Goal: Information Seeking & Learning: Find specific page/section

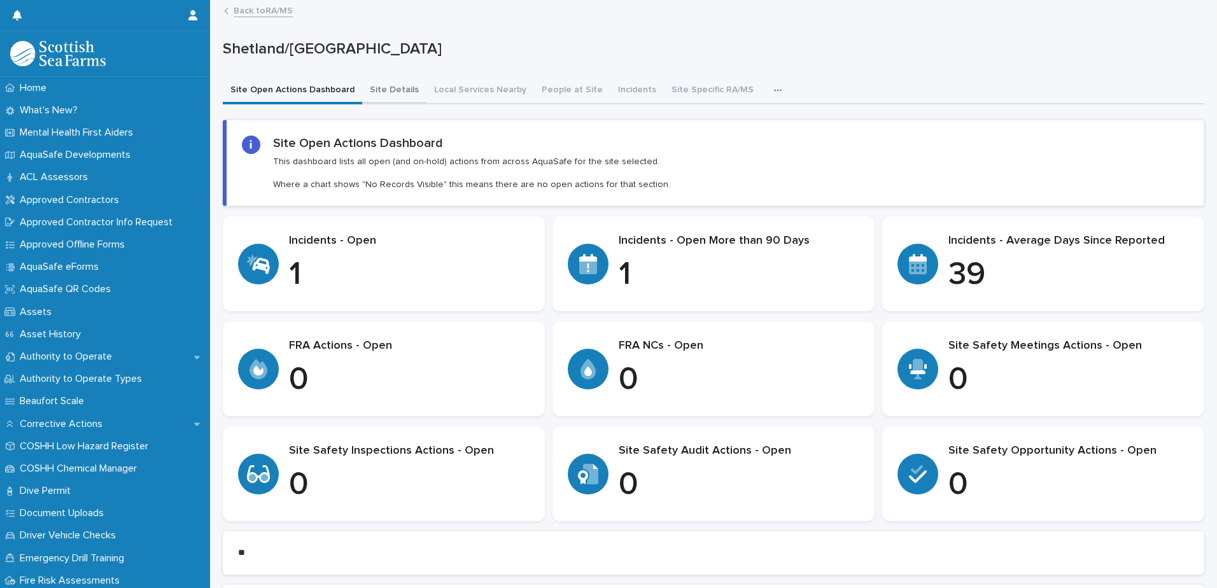
click at [383, 91] on button "Site Details" at bounding box center [394, 91] width 64 height 27
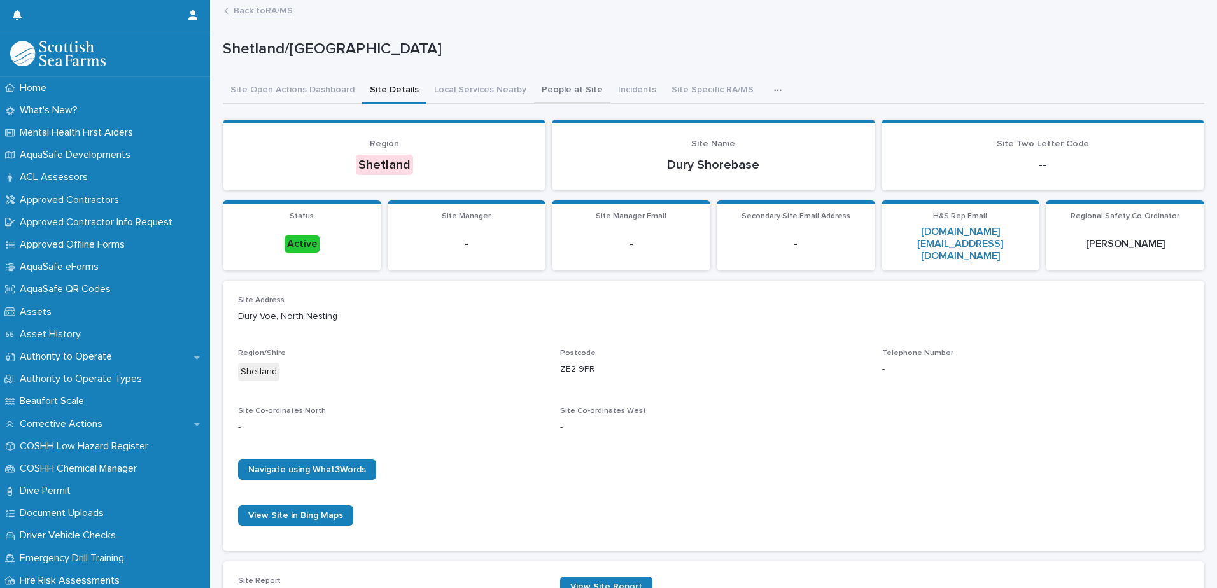
click at [570, 87] on button "People at Site" at bounding box center [572, 91] width 76 height 27
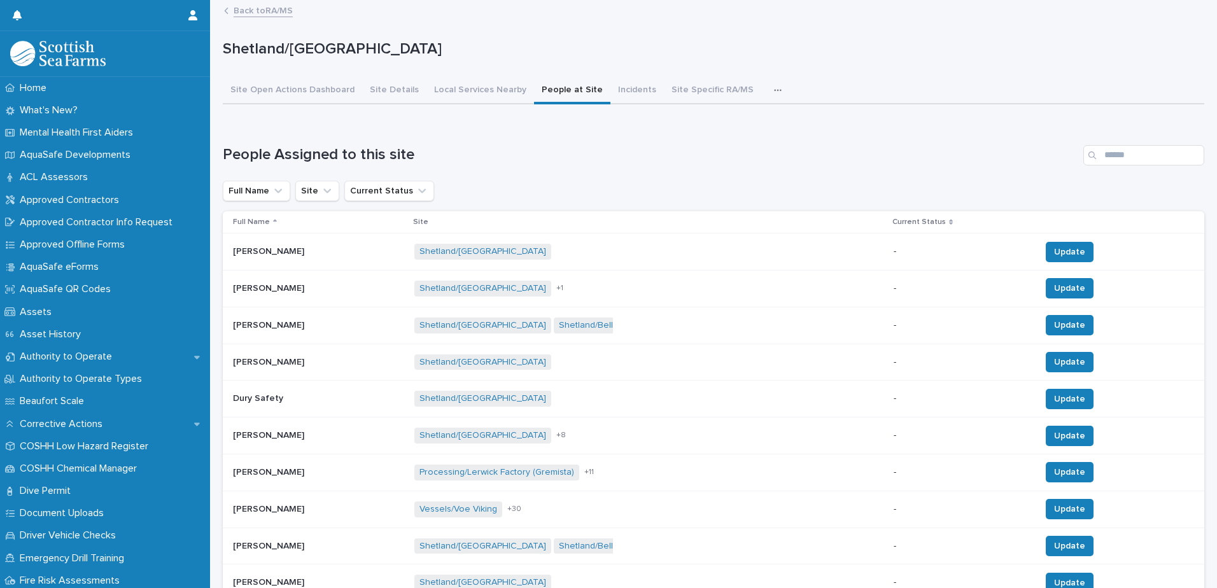
click at [273, 0] on div "Back to RA/MS" at bounding box center [713, 0] width 1007 height 1
click at [271, 7] on link "Back to RA/MS" at bounding box center [263, 10] width 59 height 15
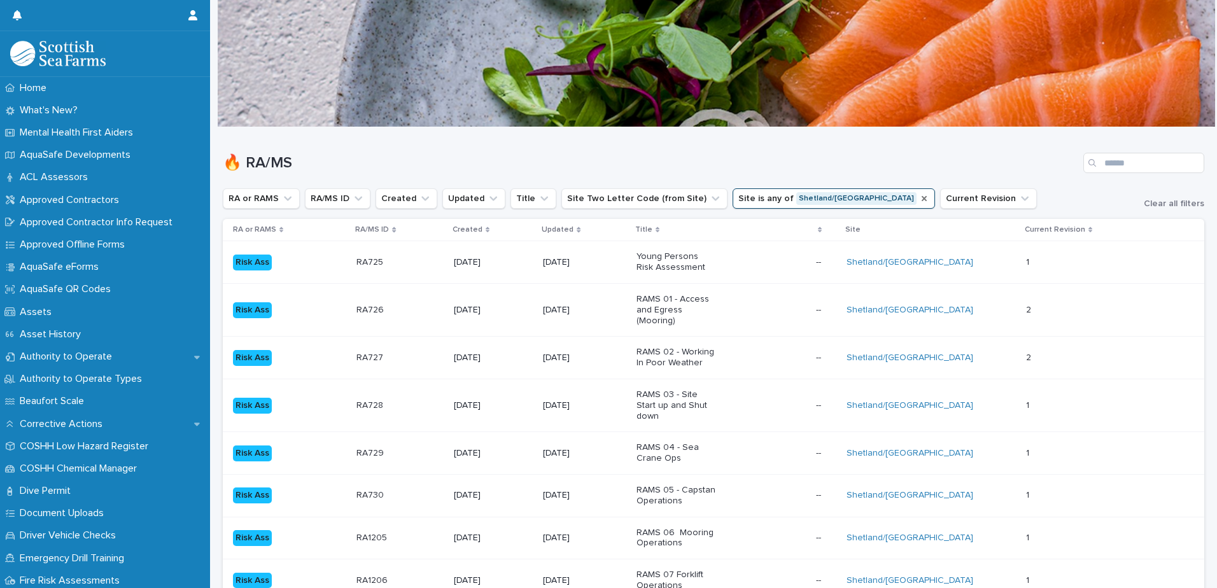
click at [919, 199] on icon "Site" at bounding box center [924, 198] width 10 height 10
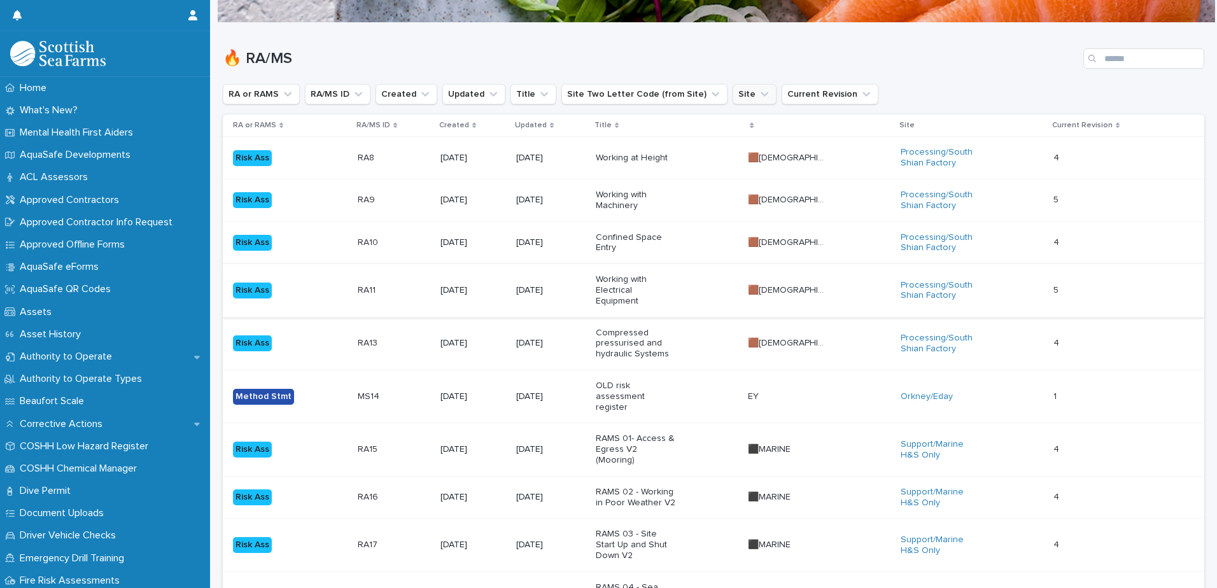
scroll to position [64, 0]
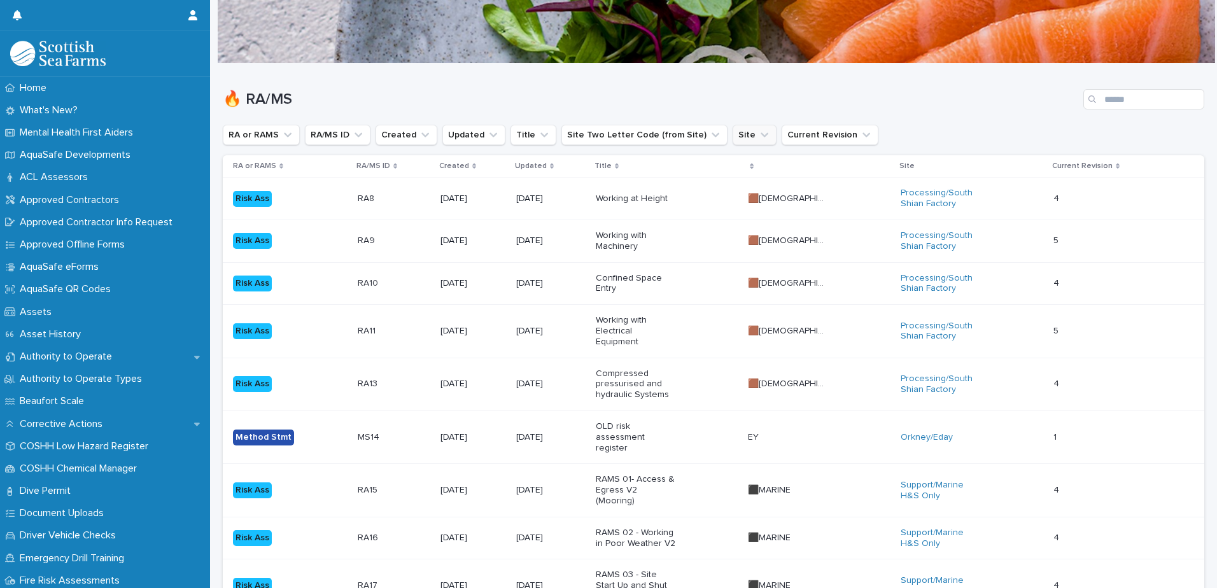
click at [732, 132] on button "Site" at bounding box center [754, 135] width 44 height 20
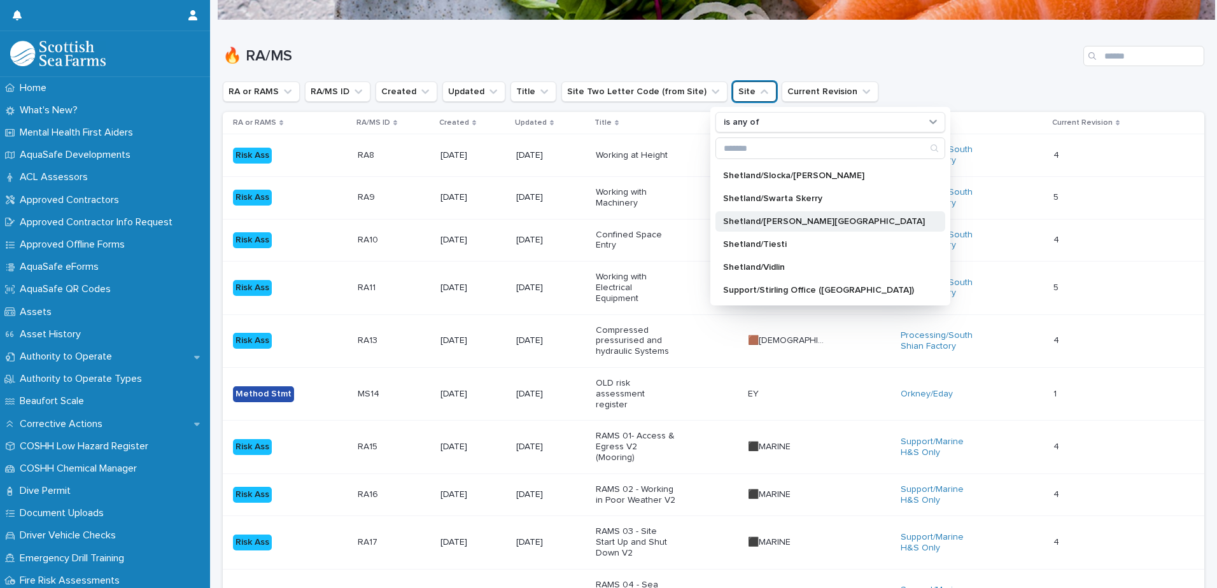
scroll to position [127, 0]
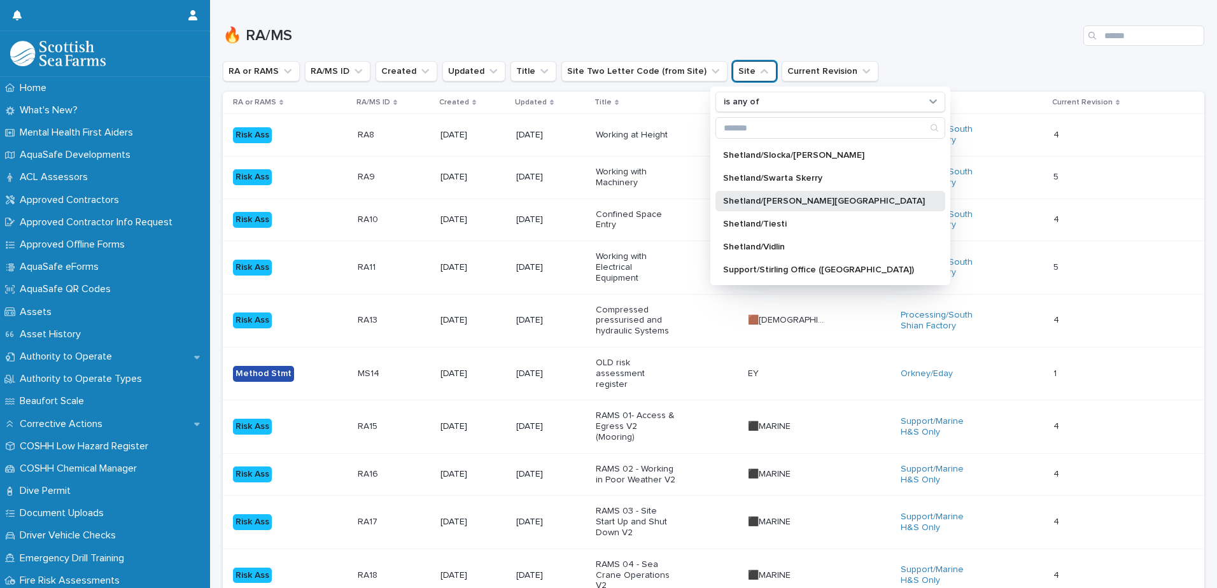
click at [806, 204] on p "Shetland/[PERSON_NAME][GEOGRAPHIC_DATA]" at bounding box center [824, 201] width 202 height 9
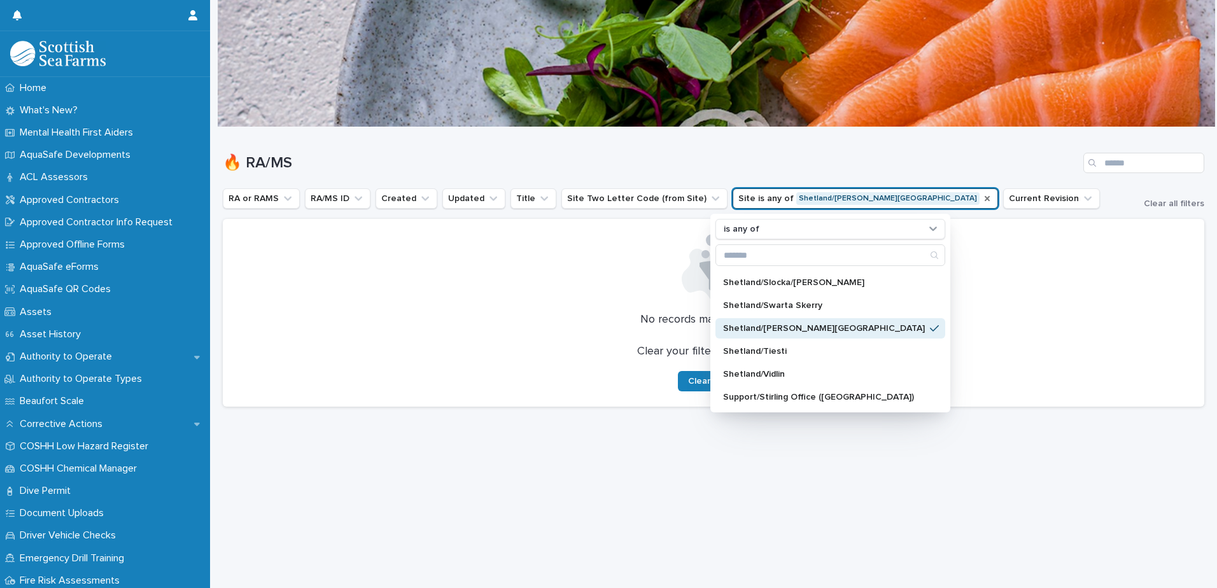
scroll to position [10, 0]
click at [799, 347] on p "Shetland/Tiesti" at bounding box center [824, 351] width 202 height 9
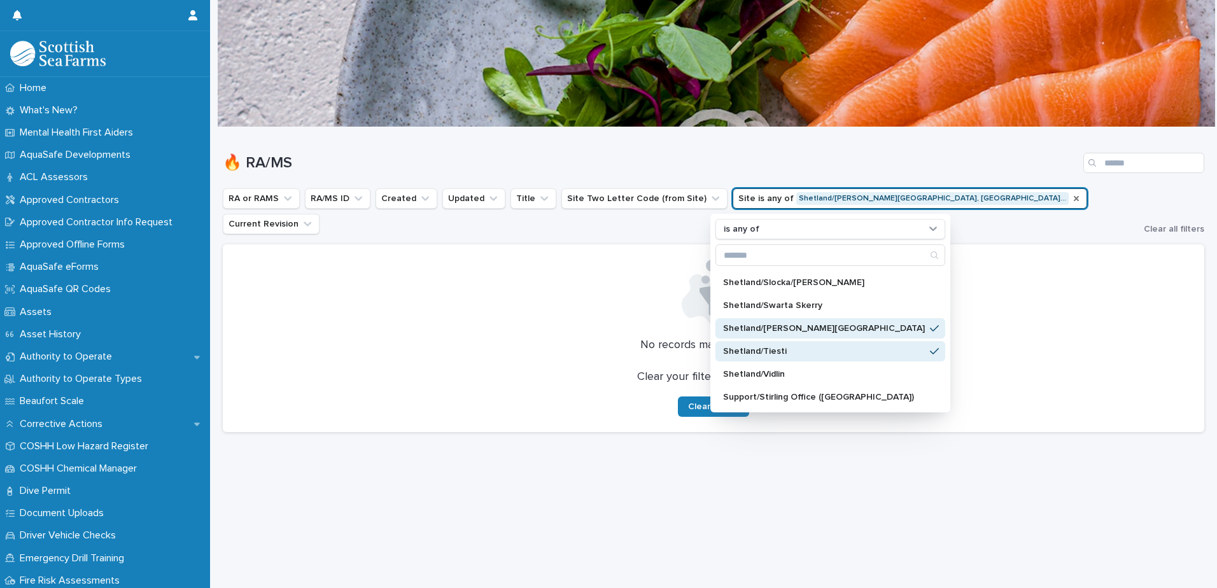
click at [805, 324] on p "Shetland/[PERSON_NAME][GEOGRAPHIC_DATA]" at bounding box center [824, 328] width 202 height 9
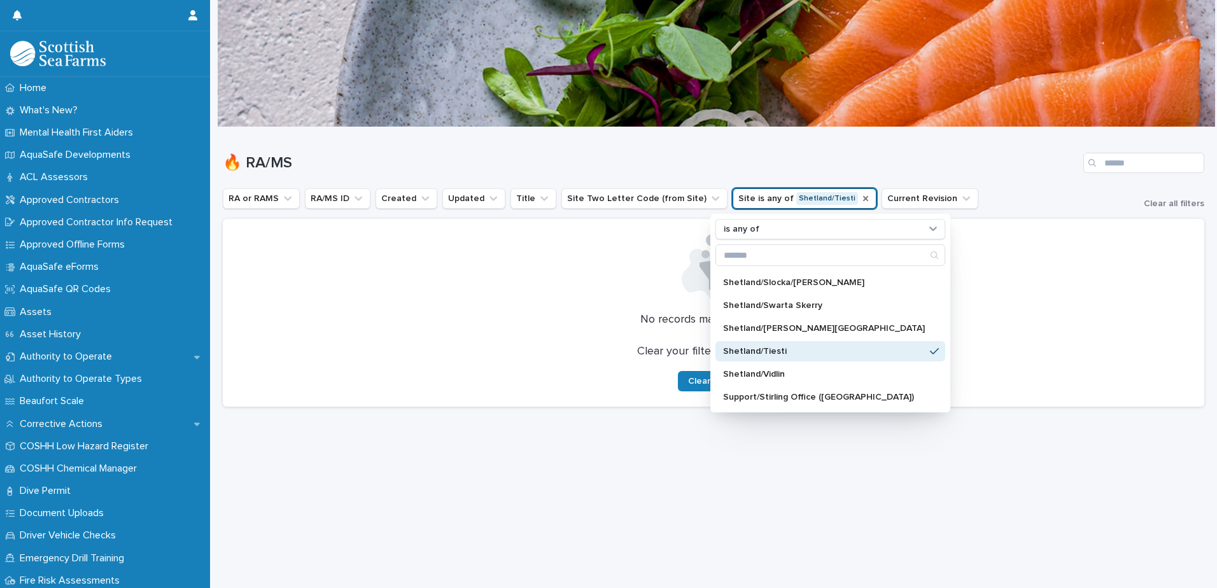
click at [794, 341] on div "Shetland/Tiesti" at bounding box center [830, 351] width 230 height 20
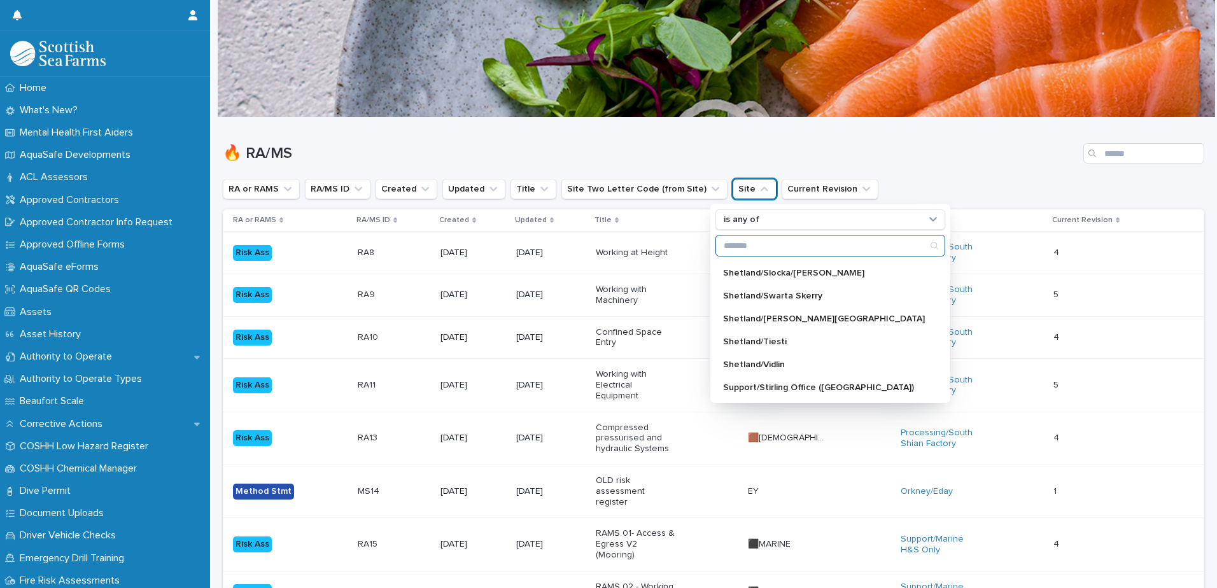
click at [793, 237] on input "Search" at bounding box center [830, 245] width 228 height 20
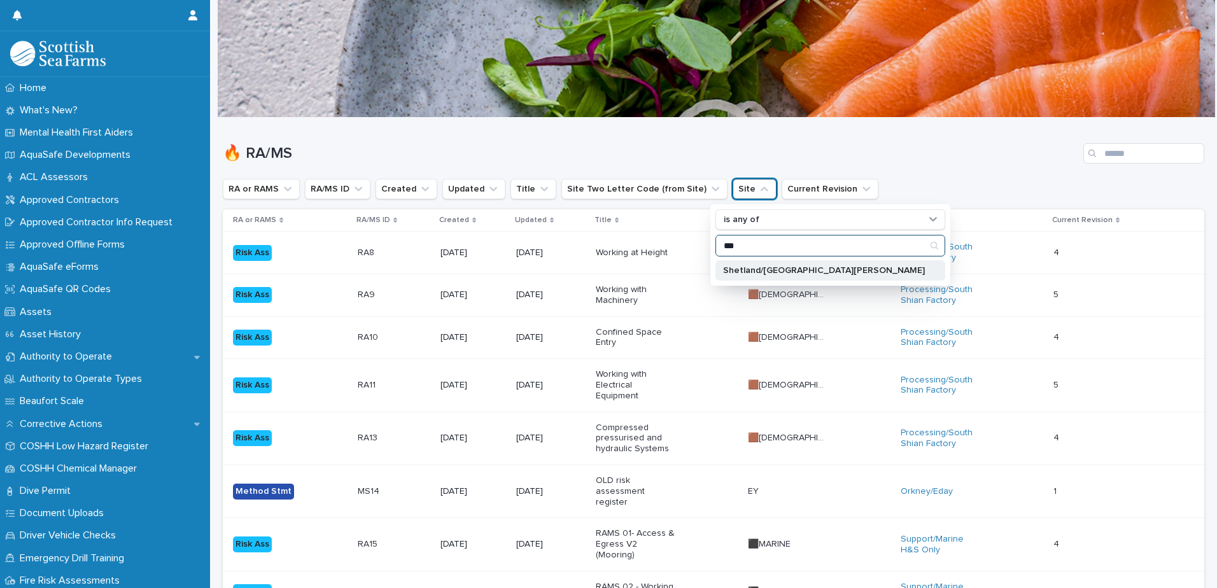
type input "***"
click at [723, 270] on p "Shetland/[GEOGRAPHIC_DATA][PERSON_NAME]" at bounding box center [824, 270] width 202 height 9
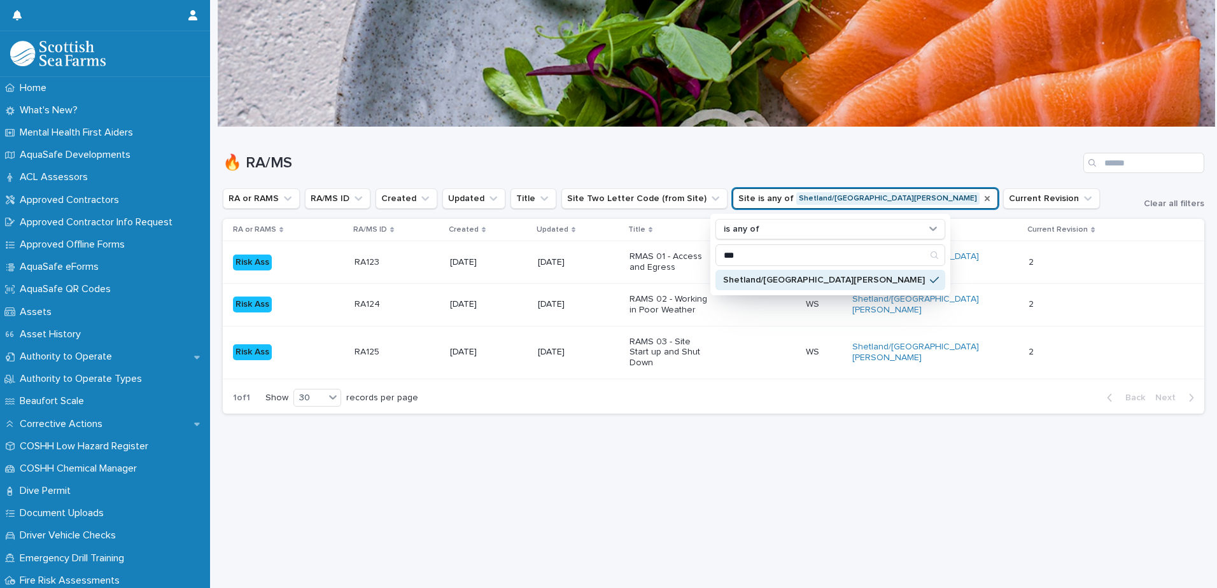
click at [892, 156] on h1 "🔥 RA/MS" at bounding box center [650, 163] width 855 height 18
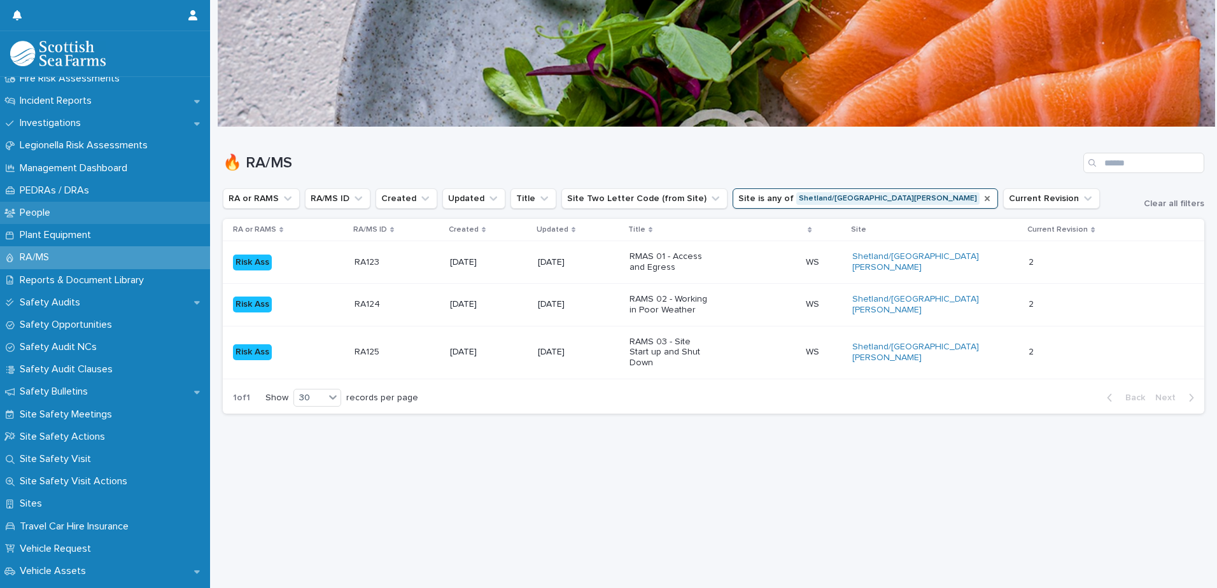
scroll to position [509, 0]
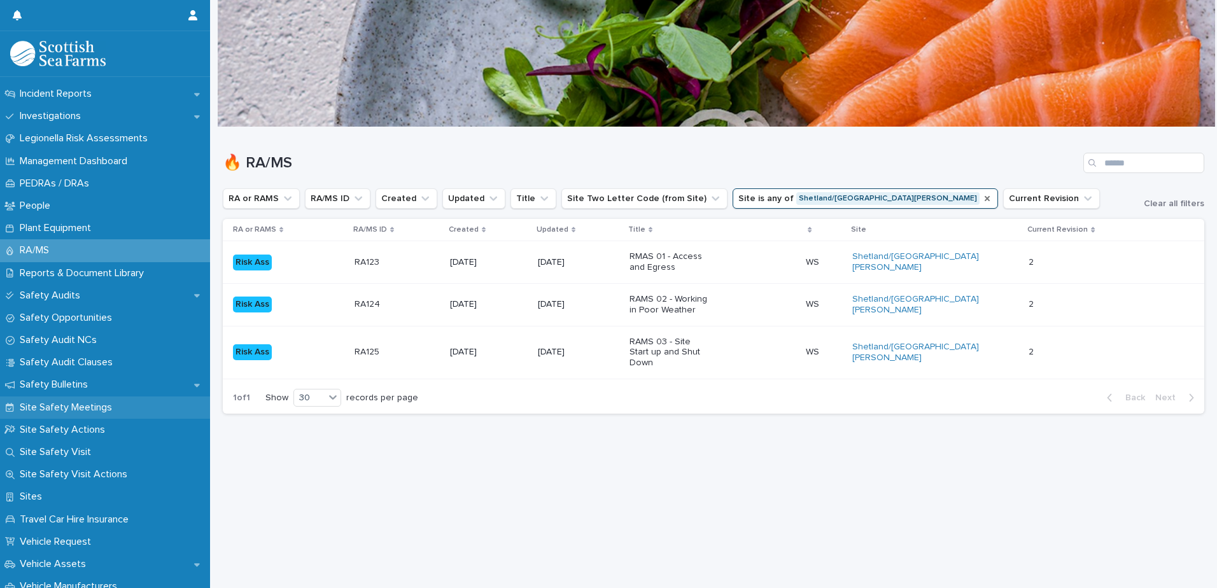
click at [74, 413] on p "Site Safety Meetings" at bounding box center [69, 408] width 108 height 12
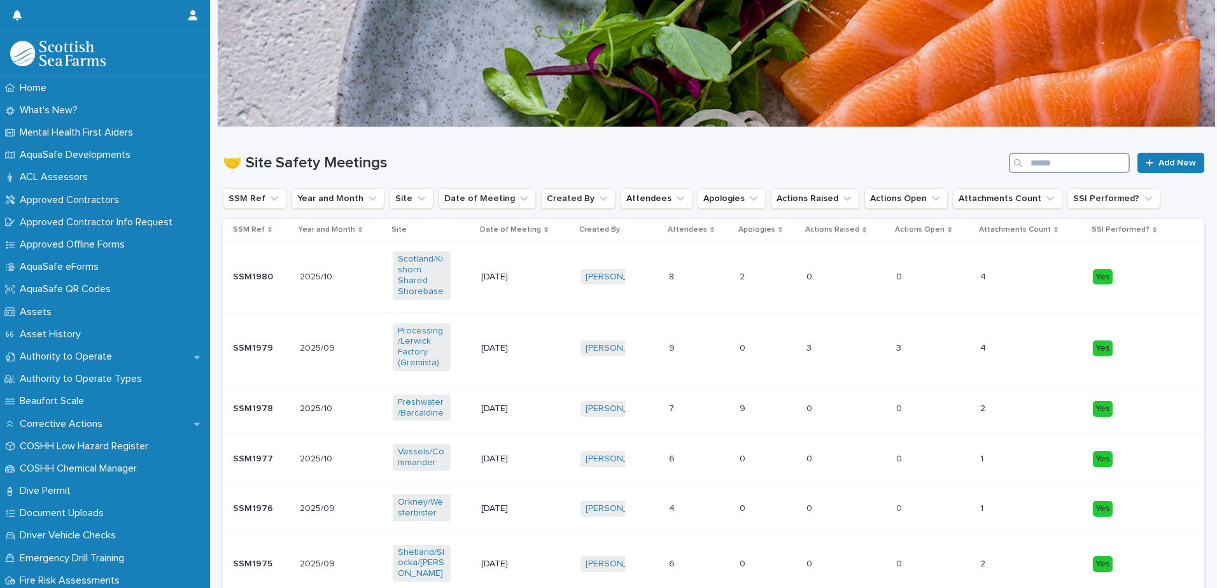
click at [1047, 164] on input "Search" at bounding box center [1069, 163] width 121 height 20
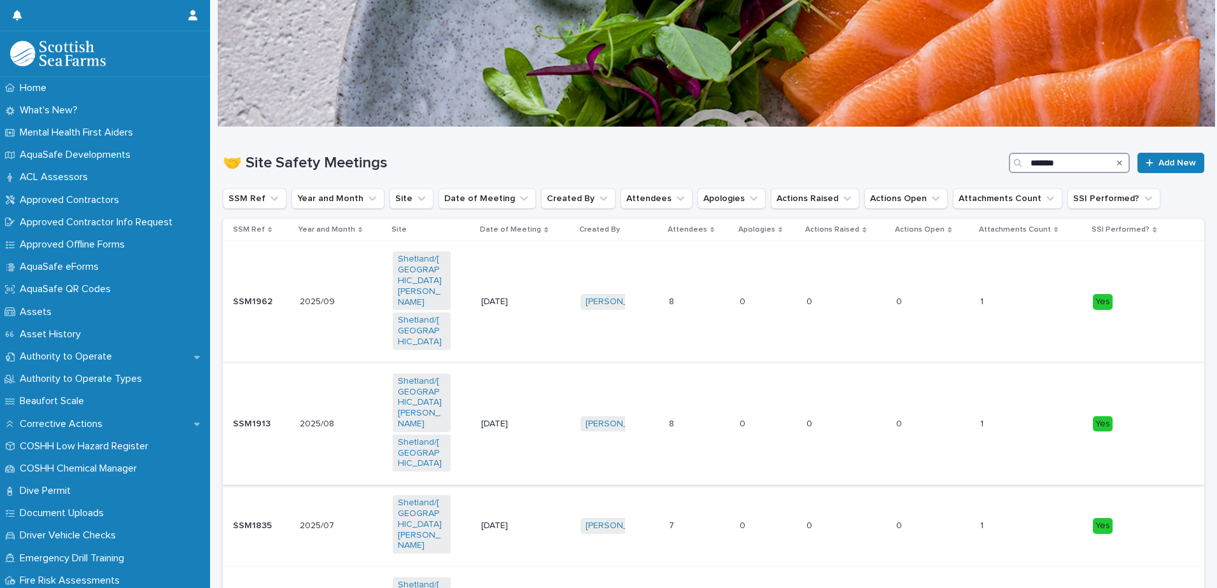
type input "*******"
click at [731, 417] on td "8 8" at bounding box center [699, 424] width 71 height 122
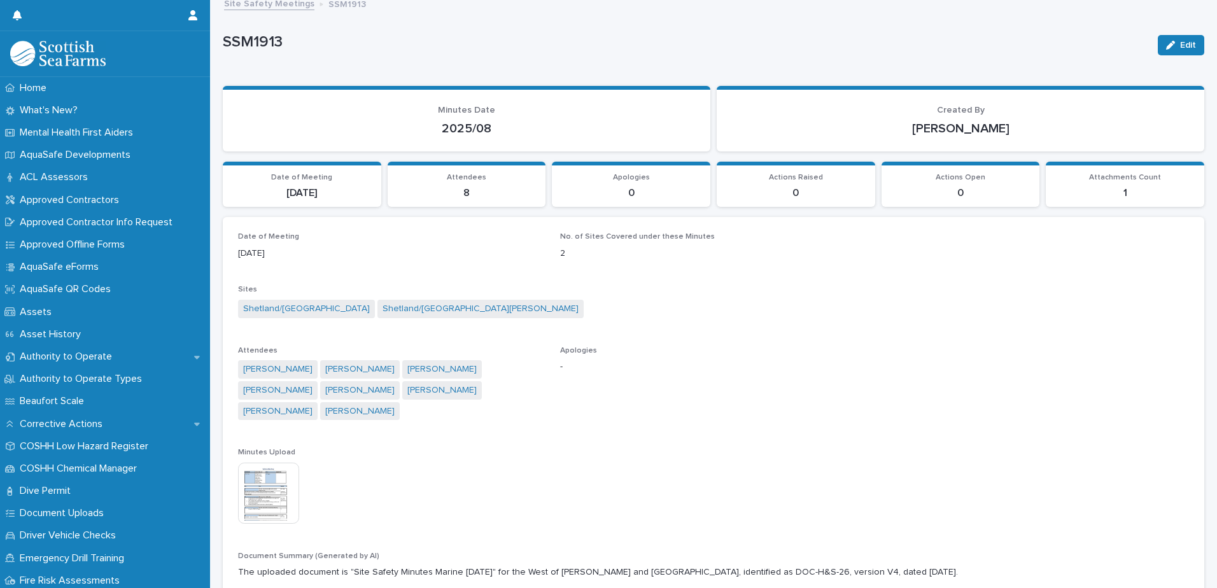
scroll to position [71, 0]
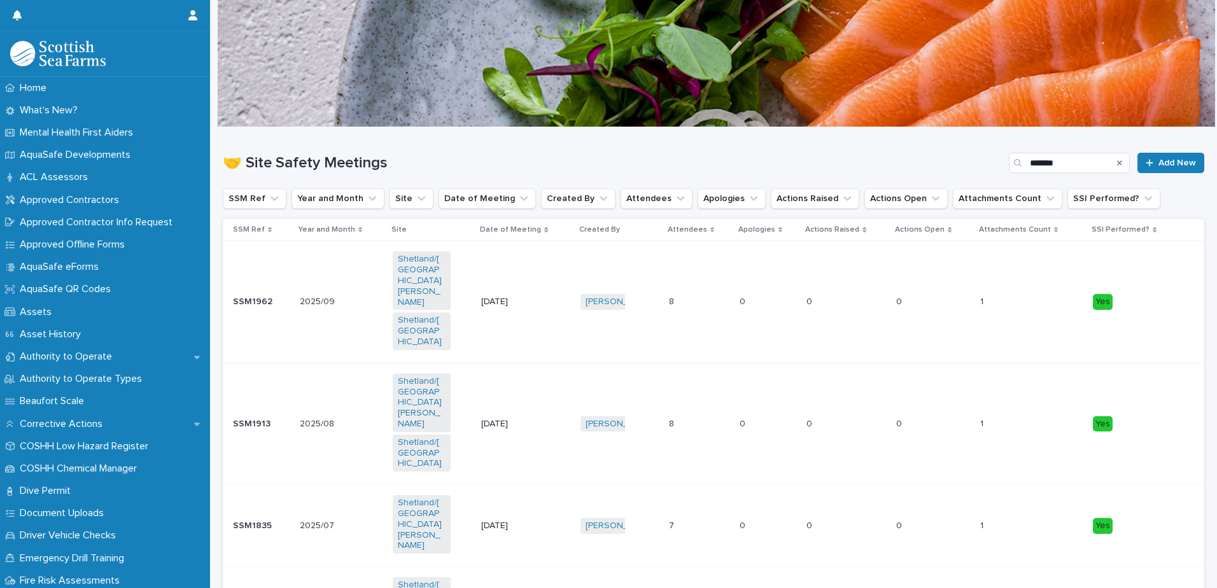
click at [534, 515] on div "[DATE]" at bounding box center [525, 525] width 88 height 21
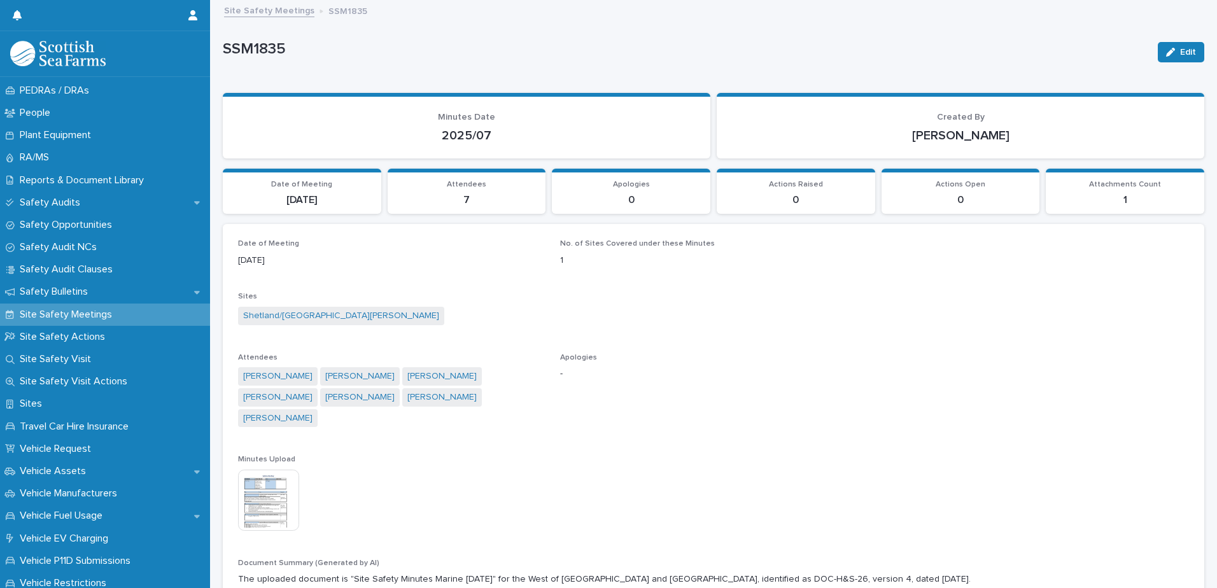
scroll to position [891, 0]
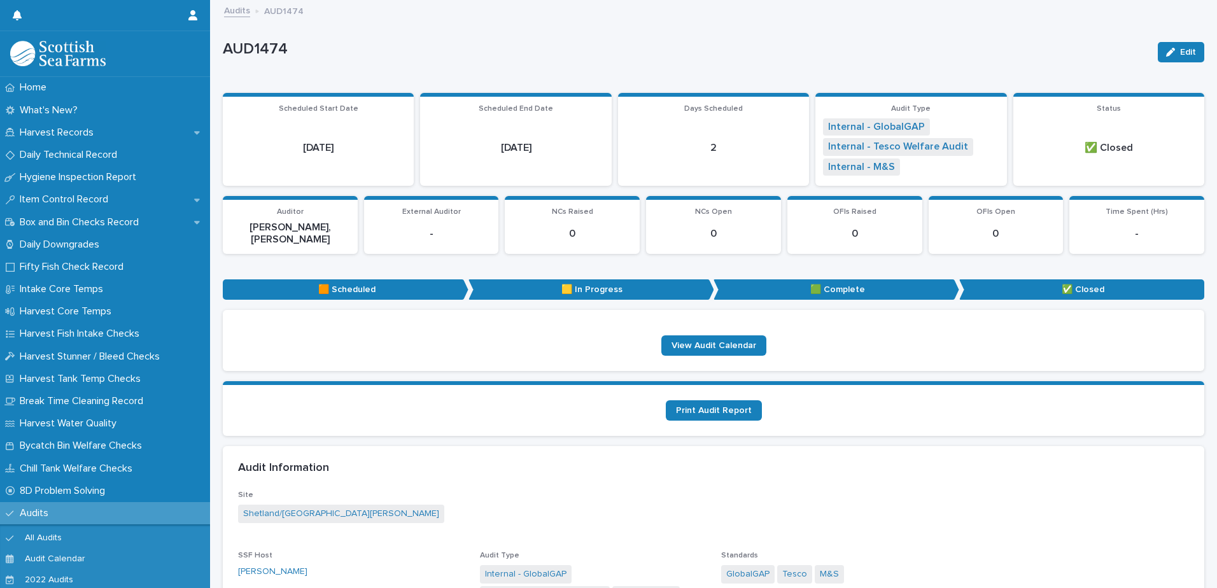
click at [246, 15] on link "Audits" at bounding box center [237, 10] width 26 height 15
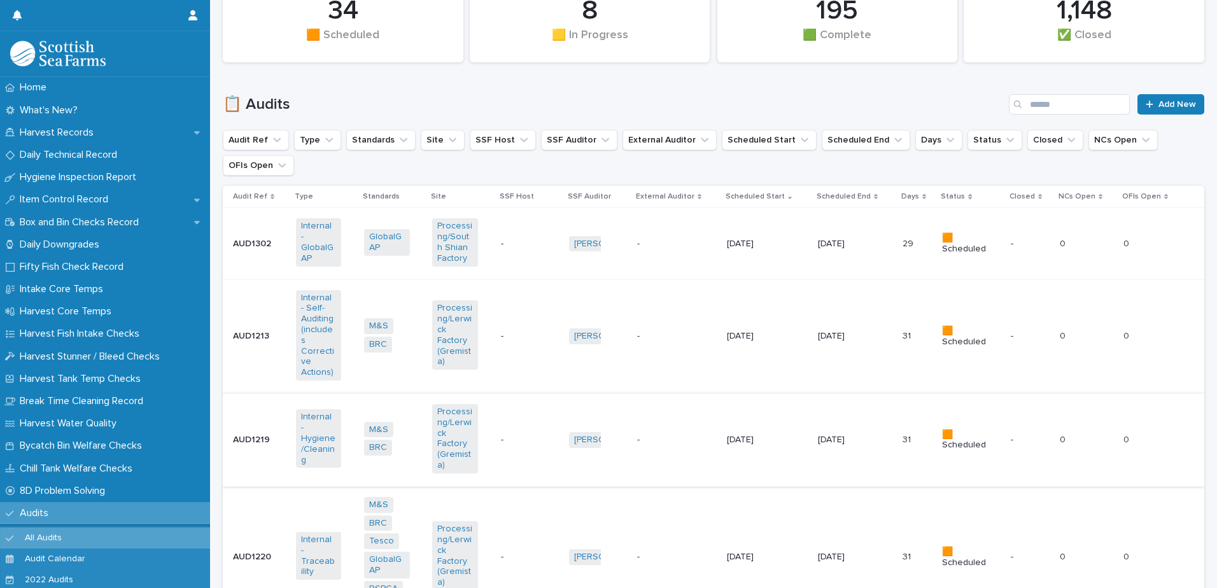
scroll to position [191, 0]
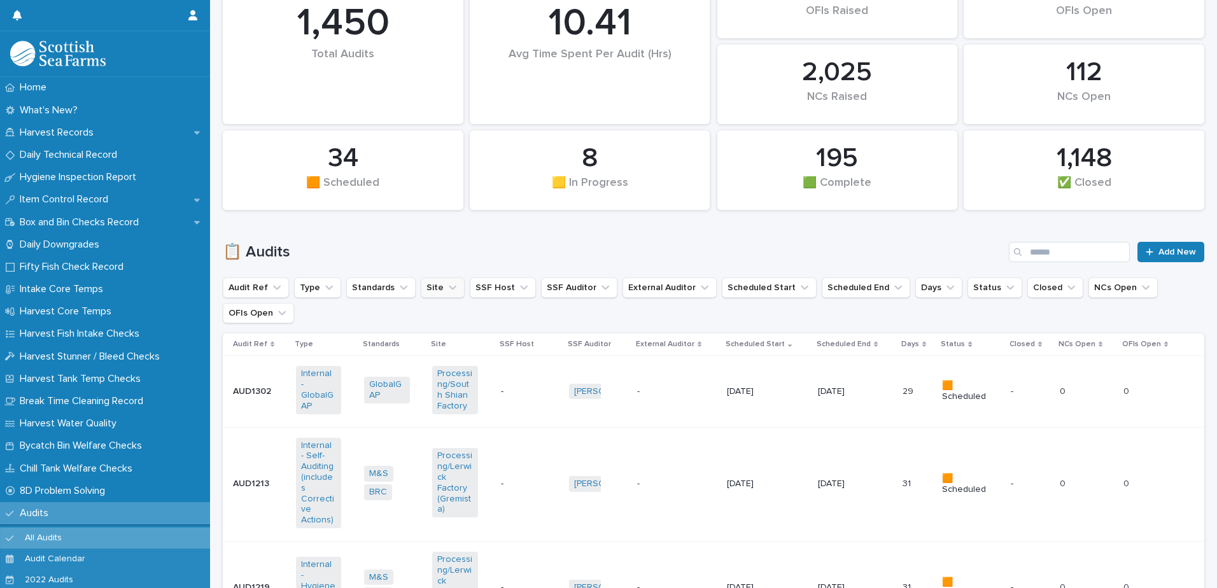
click at [431, 279] on button "Site" at bounding box center [443, 287] width 44 height 20
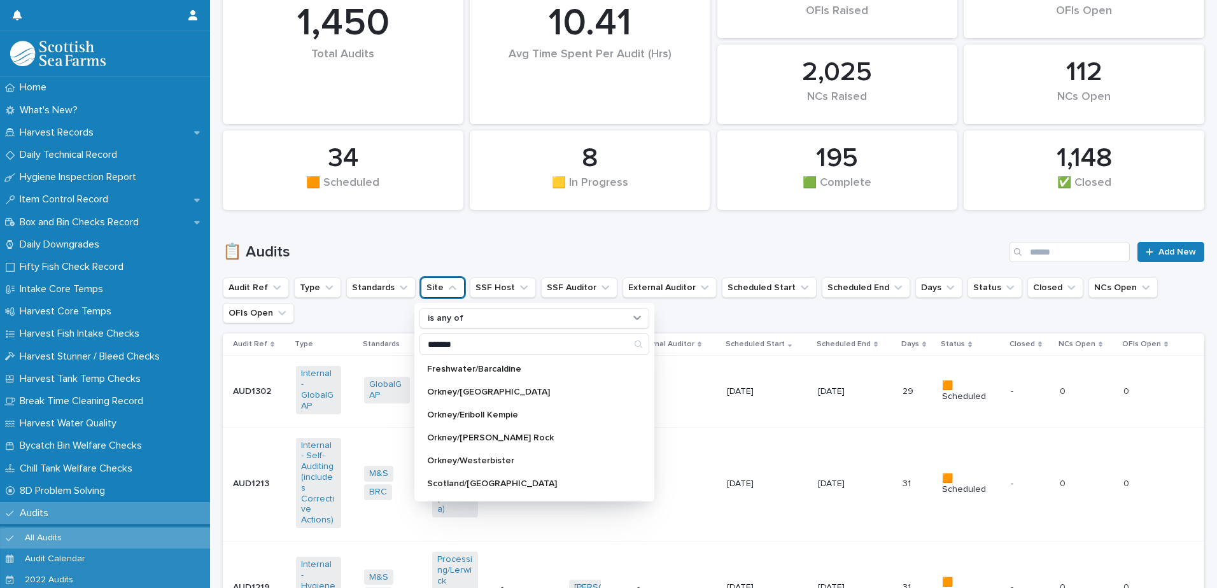
type input "*******"
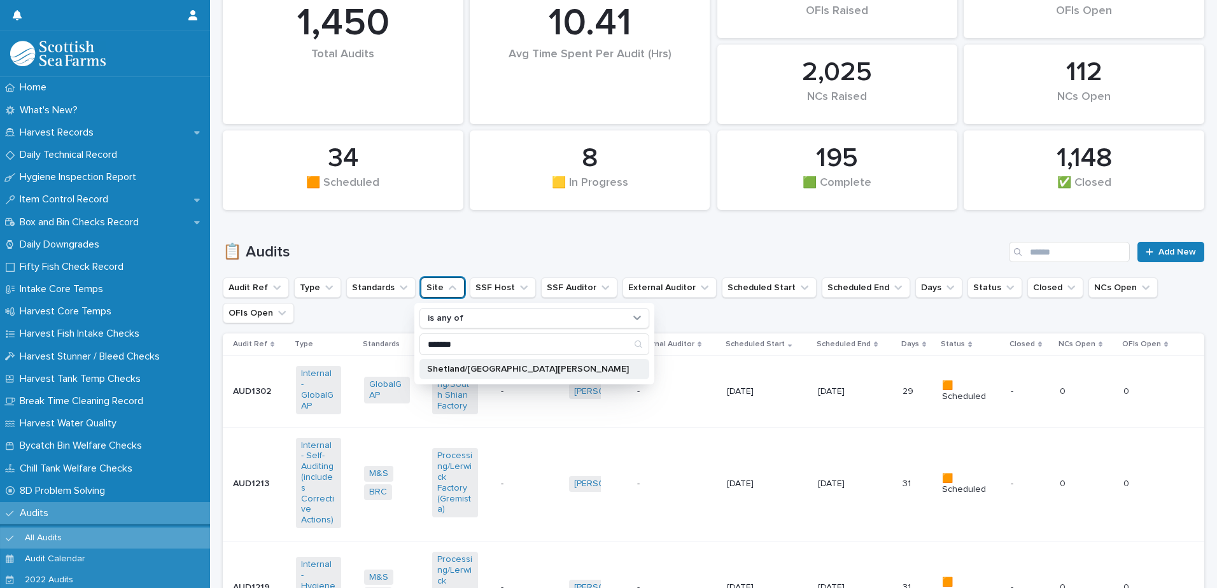
click at [528, 373] on p "Shetland/[GEOGRAPHIC_DATA][PERSON_NAME]" at bounding box center [528, 369] width 202 height 9
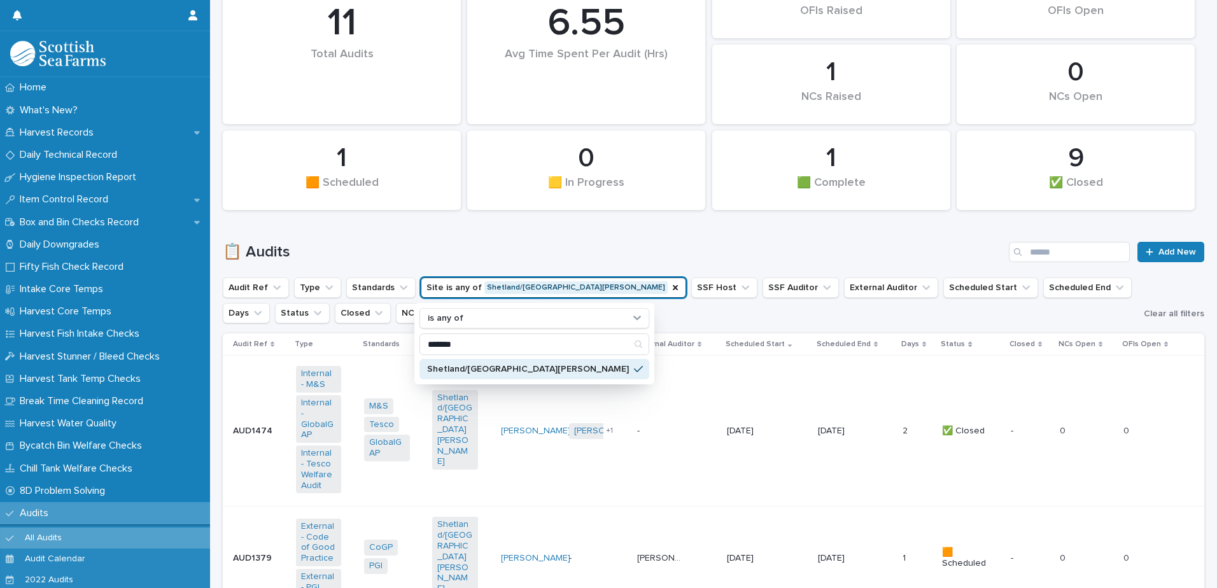
click at [689, 260] on h1 "📋 Audits" at bounding box center [613, 252] width 781 height 18
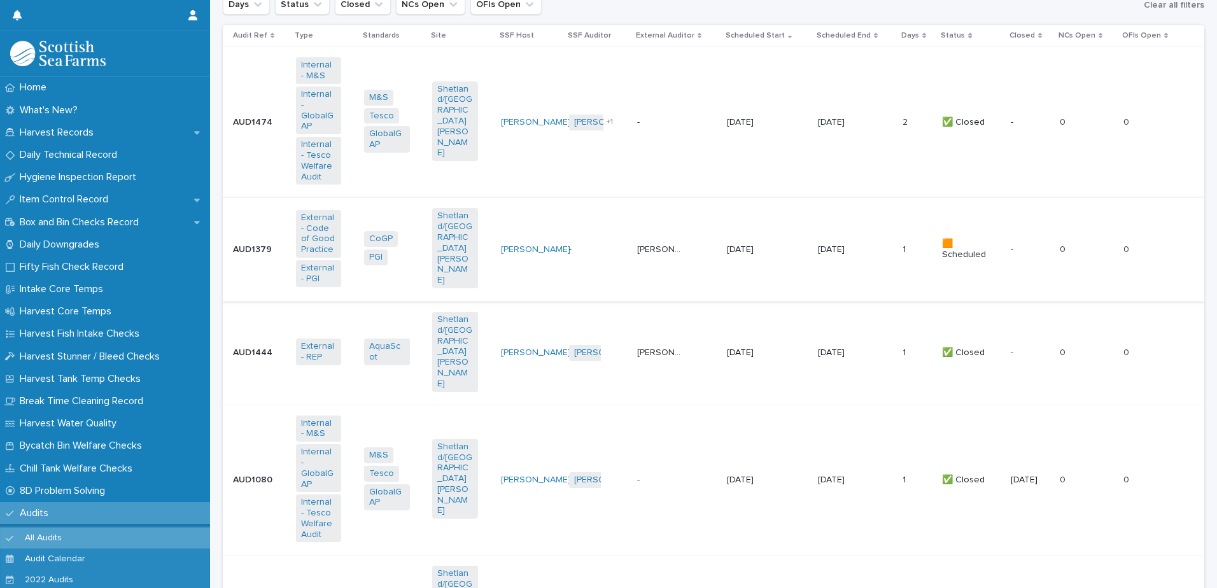
scroll to position [509, 0]
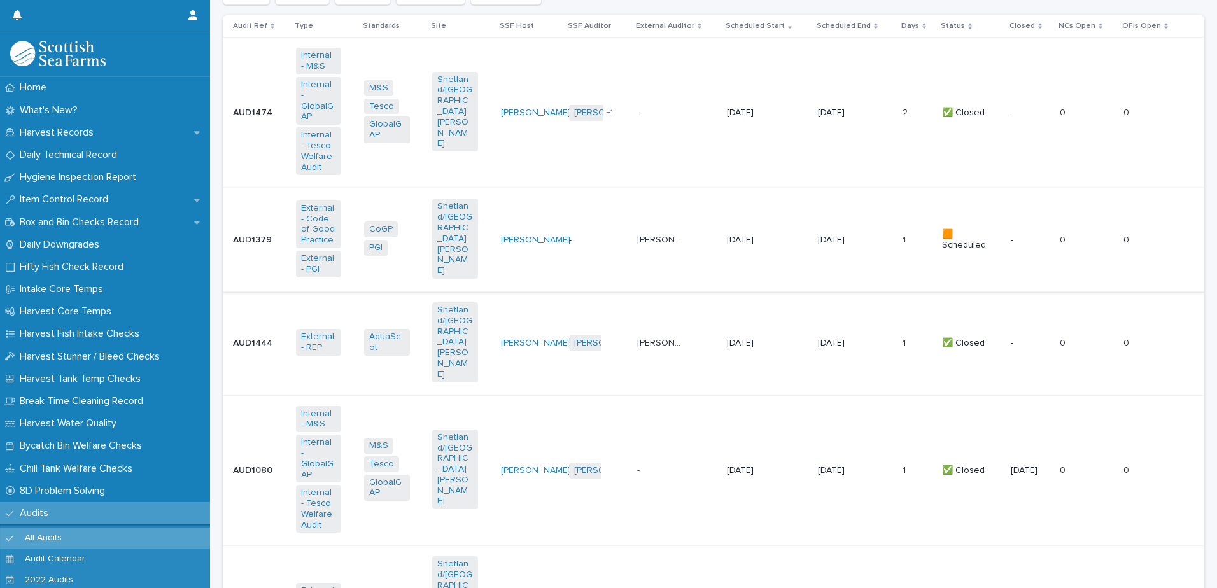
click at [651, 465] on p at bounding box center [659, 470] width 45 height 11
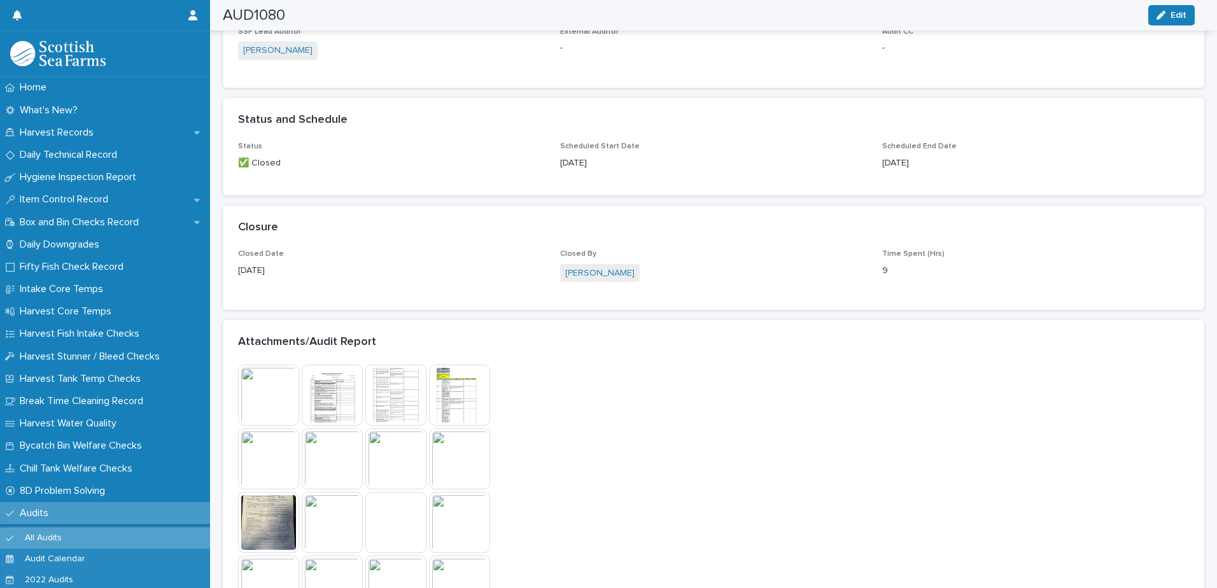
scroll to position [700, 0]
click at [290, 391] on img at bounding box center [268, 395] width 61 height 61
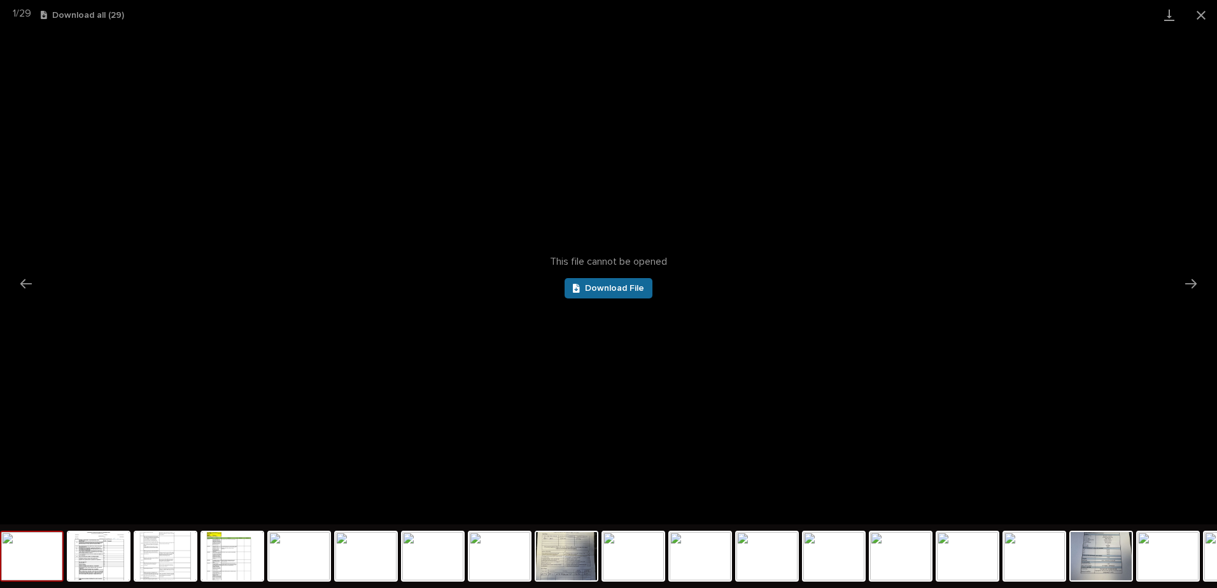
click at [622, 290] on span "Download File" at bounding box center [614, 288] width 59 height 9
